Goal: Task Accomplishment & Management: Use online tool/utility

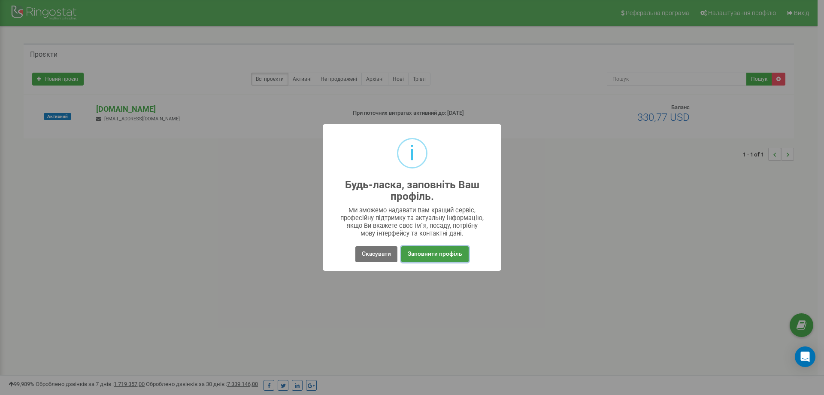
click at [462, 253] on button "Заповнити профіль" at bounding box center [434, 254] width 67 height 16
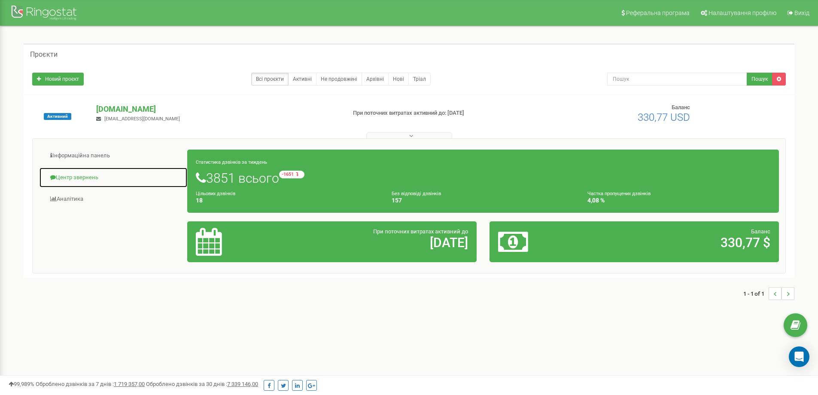
click at [91, 180] on link "Центр звернень" at bounding box center [113, 177] width 149 height 21
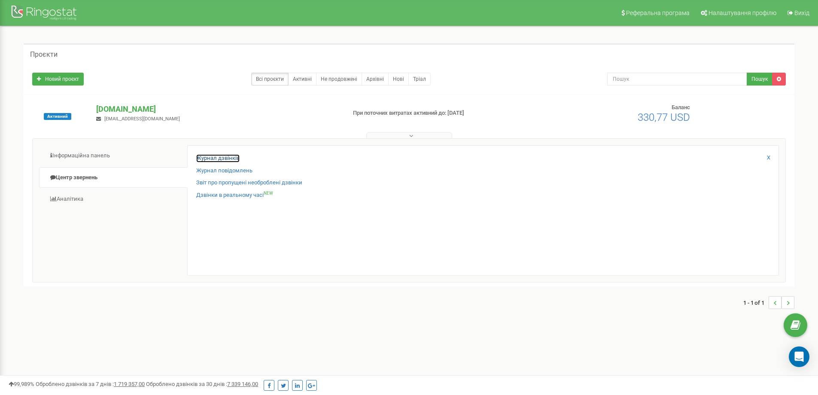
click at [223, 161] on link "Журнал дзвінків" at bounding box center [217, 158] width 43 height 8
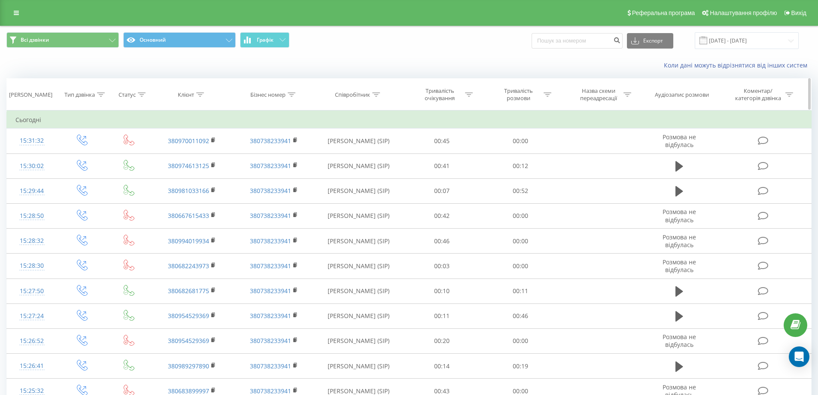
click at [378, 97] on div at bounding box center [376, 94] width 8 height 7
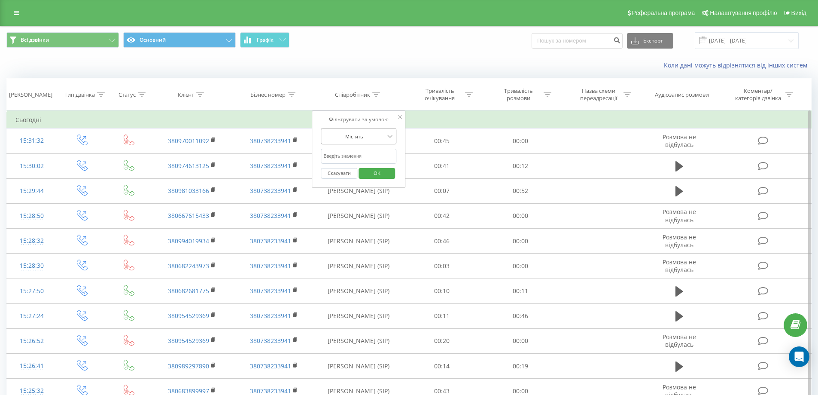
click at [366, 136] on div at bounding box center [353, 136] width 61 height 8
click at [367, 134] on div at bounding box center [353, 136] width 61 height 8
click at [366, 156] on input "text" at bounding box center [359, 156] width 76 height 15
type input "Харанжевич"
click at [372, 174] on span "OK" at bounding box center [377, 172] width 24 height 13
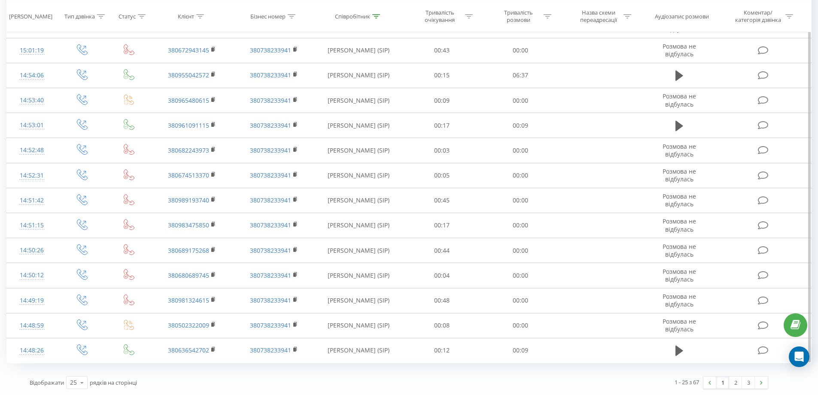
scroll to position [391, 0]
click at [77, 384] on icon at bounding box center [82, 382] width 13 height 17
click at [79, 372] on span "100" at bounding box center [75, 369] width 10 height 8
